Goal: Information Seeking & Learning: Learn about a topic

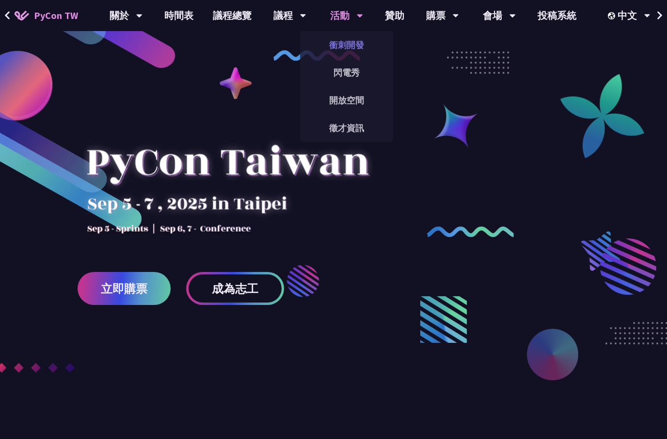
click at [346, 51] on link "衝刺開發" at bounding box center [346, 44] width 93 height 23
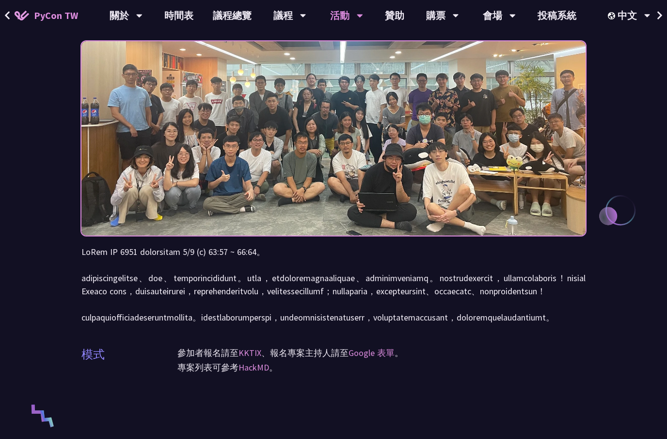
scroll to position [73, 0]
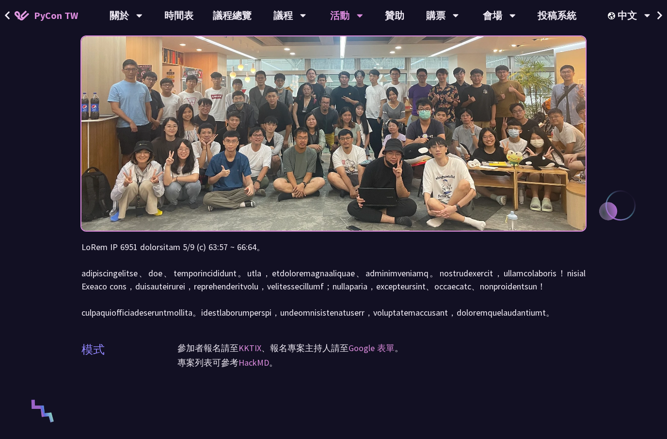
click at [366, 245] on p at bounding box center [333, 279] width 505 height 79
click at [437, 318] on p at bounding box center [333, 279] width 505 height 79
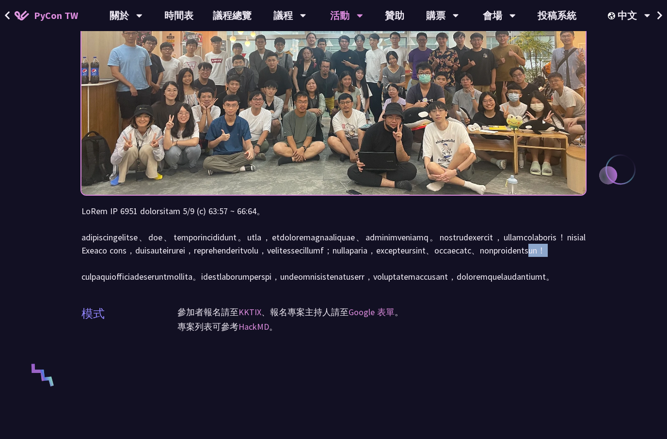
scroll to position [113, 0]
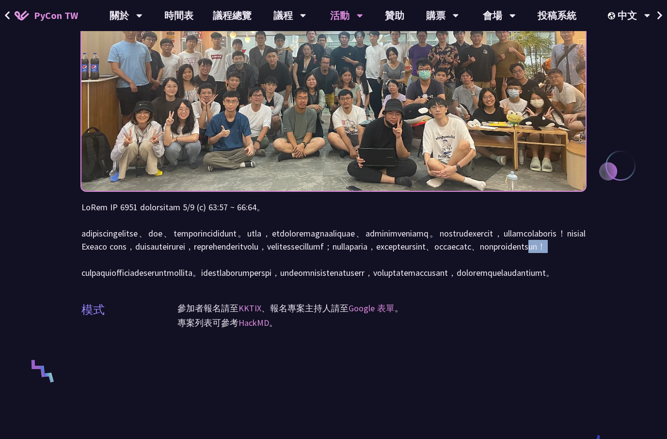
click at [530, 279] on p at bounding box center [333, 239] width 505 height 79
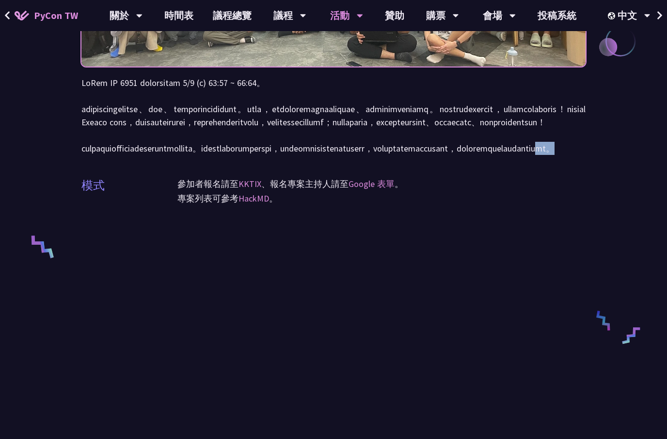
scroll to position [239, 0]
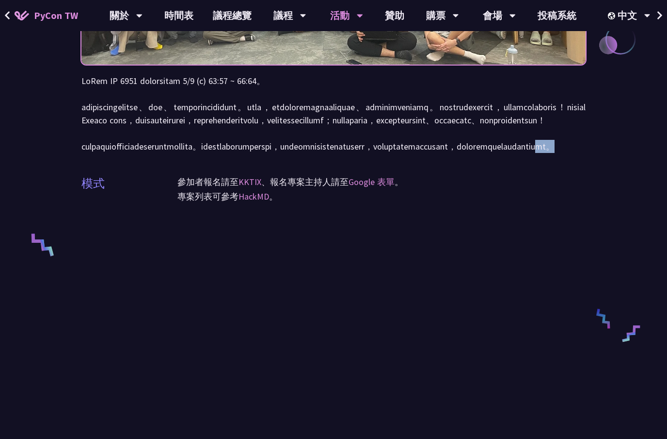
click at [439, 216] on div "參加者報名請至 KKTIX 、報名專案主持人請至 Google 表單 。 專案列表可參考 HackMD 。" at bounding box center [382, 195] width 408 height 41
click at [378, 216] on div "參加者報名請至 KKTIX 、報名專案主持人請至 Google 表單 。 專案列表可參考 HackMD 。" at bounding box center [382, 195] width 408 height 41
click at [247, 202] on link "HackMD" at bounding box center [254, 196] width 31 height 11
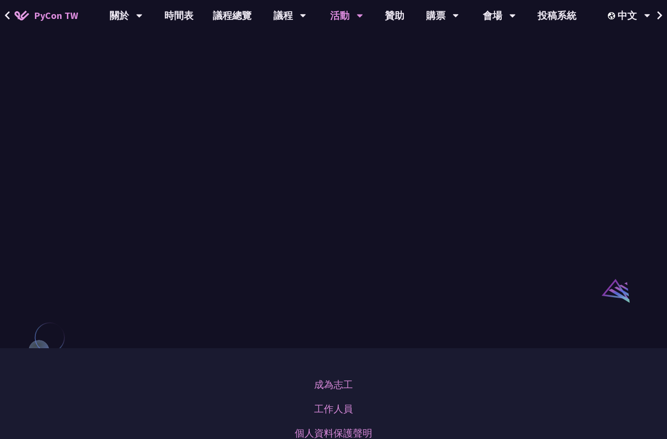
scroll to position [0, 0]
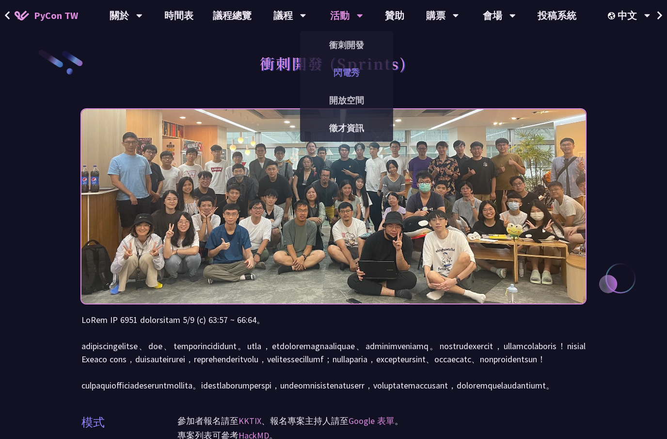
click at [346, 74] on link "閃電秀" at bounding box center [346, 72] width 93 height 23
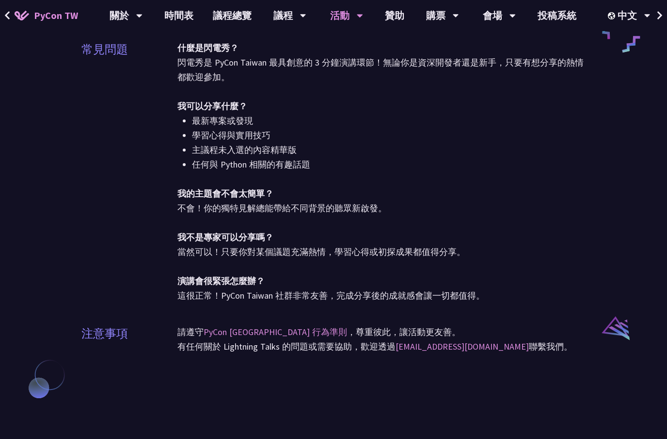
scroll to position [824, 0]
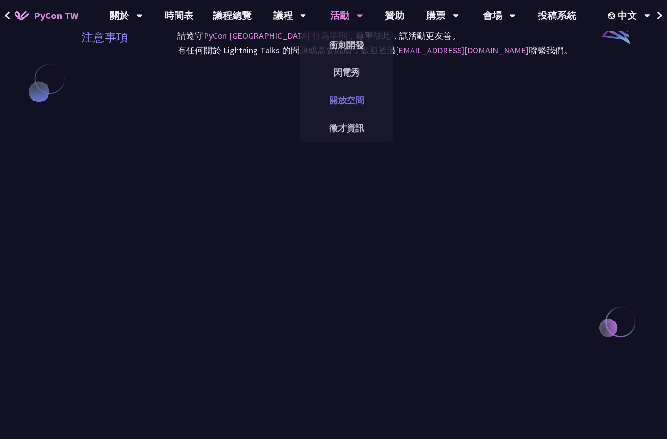
click at [350, 106] on link "開放空間" at bounding box center [346, 100] width 93 height 23
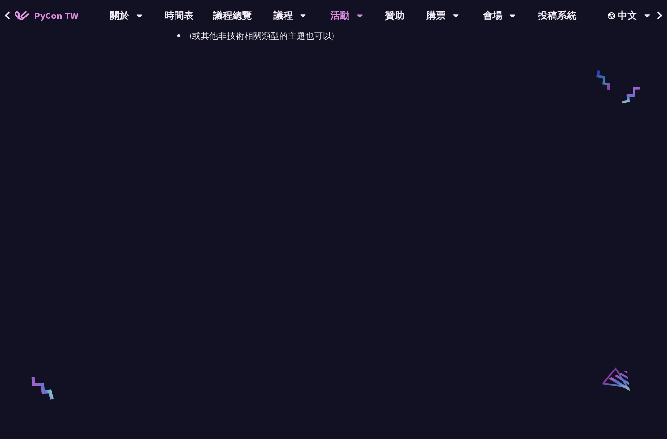
scroll to position [1396, 0]
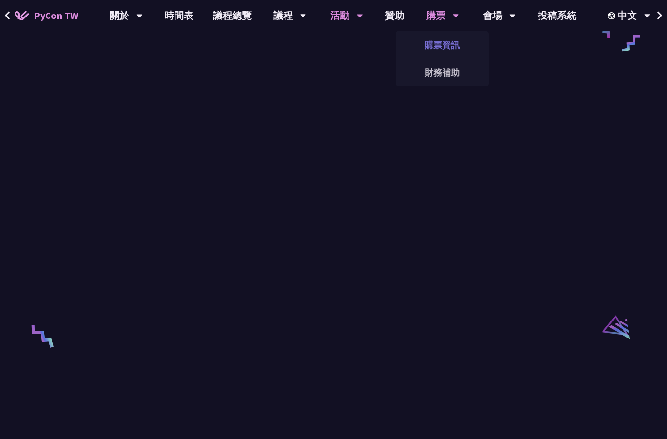
click at [443, 41] on link "購票資訊" at bounding box center [442, 44] width 93 height 23
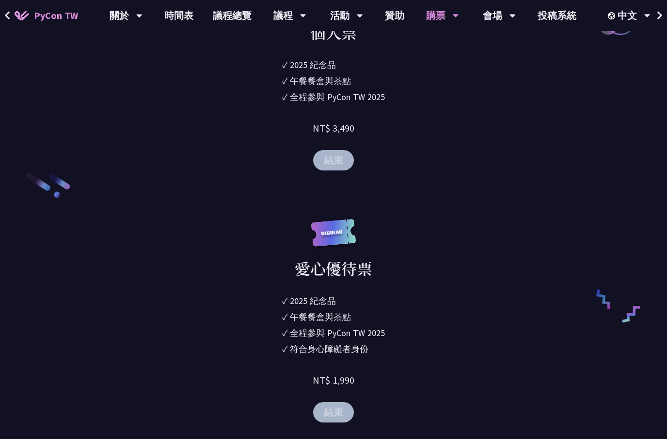
scroll to position [1277, 0]
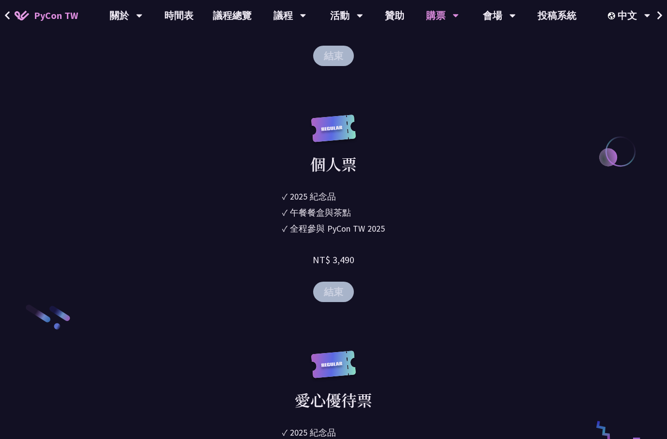
click at [339, 302] on button "結束" at bounding box center [333, 291] width 41 height 20
click at [330, 302] on button "結束" at bounding box center [333, 291] width 41 height 20
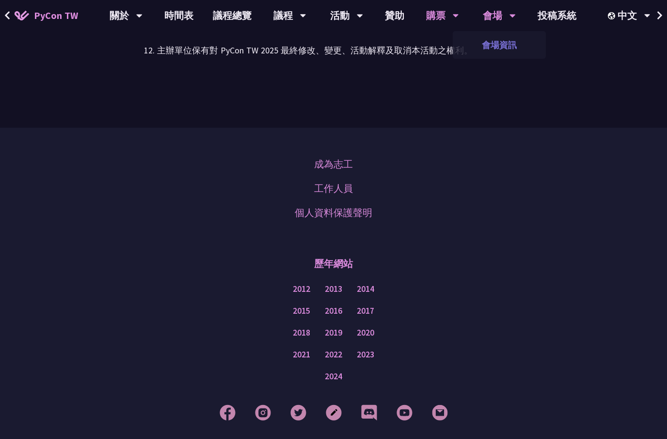
scroll to position [3090, 0]
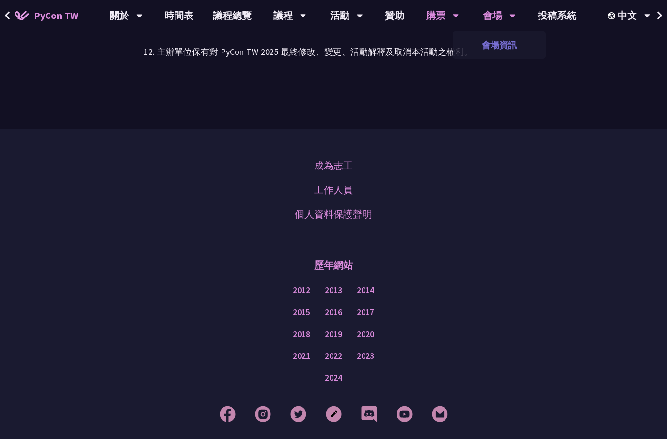
click at [487, 41] on link "會場資訊" at bounding box center [499, 44] width 93 height 23
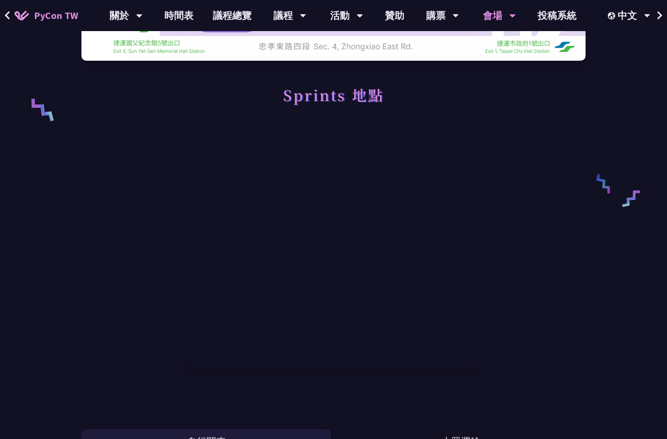
scroll to position [367, 0]
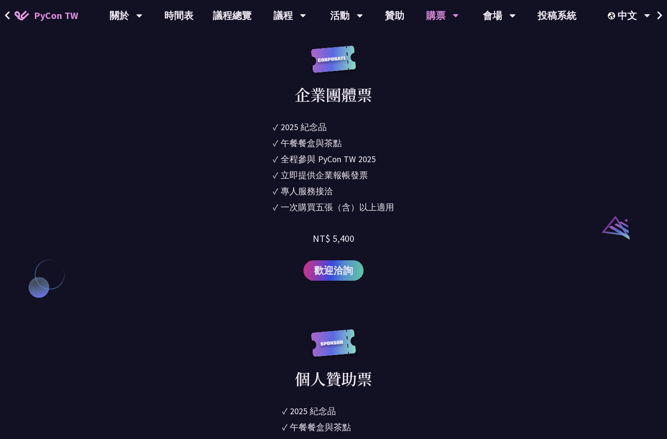
scroll to position [868, 0]
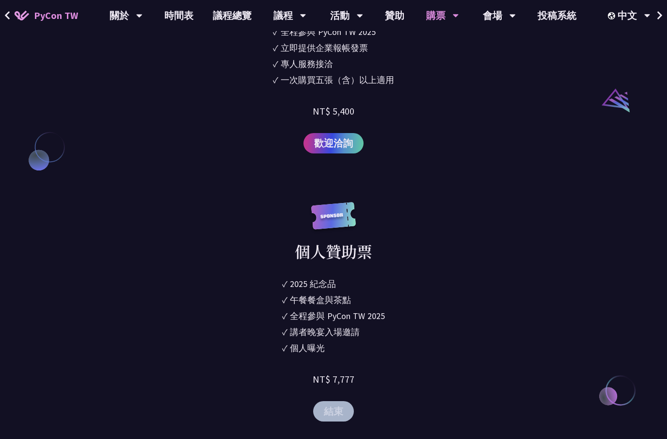
scroll to position [663, 0]
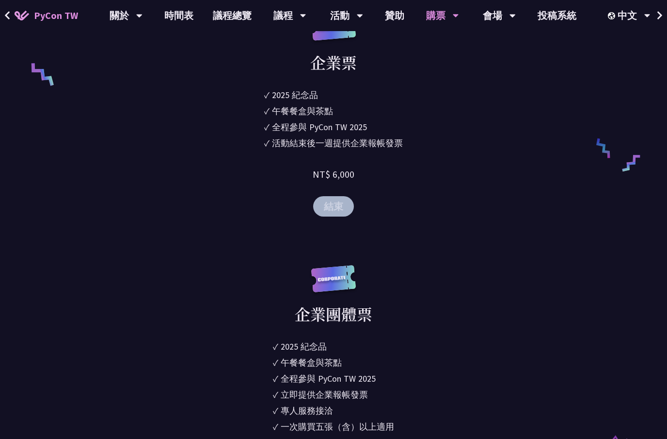
scroll to position [686, 0]
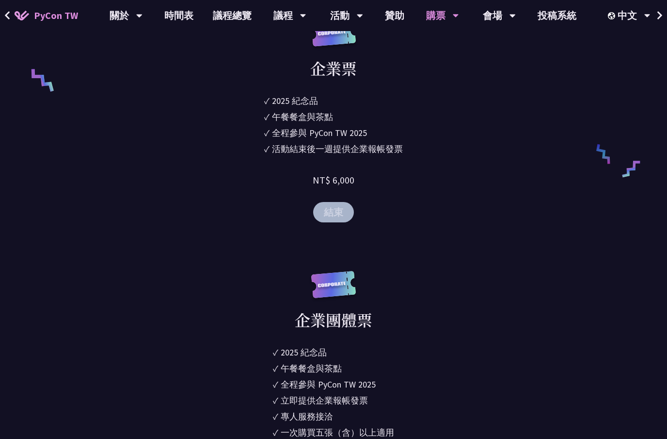
click at [325, 222] on button "結束" at bounding box center [333, 212] width 41 height 20
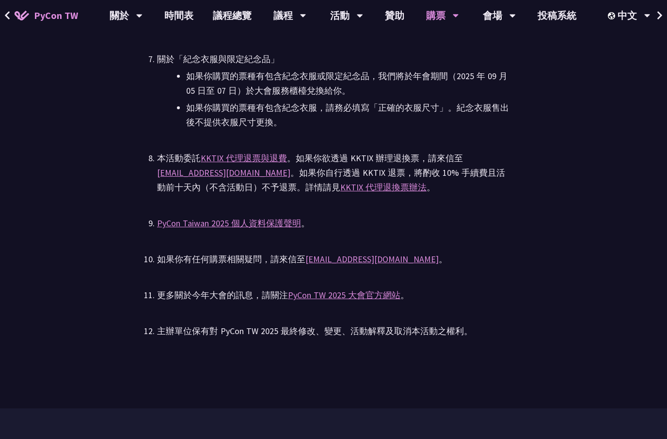
scroll to position [2839, 0]
